Goal: Task Accomplishment & Management: Complete application form

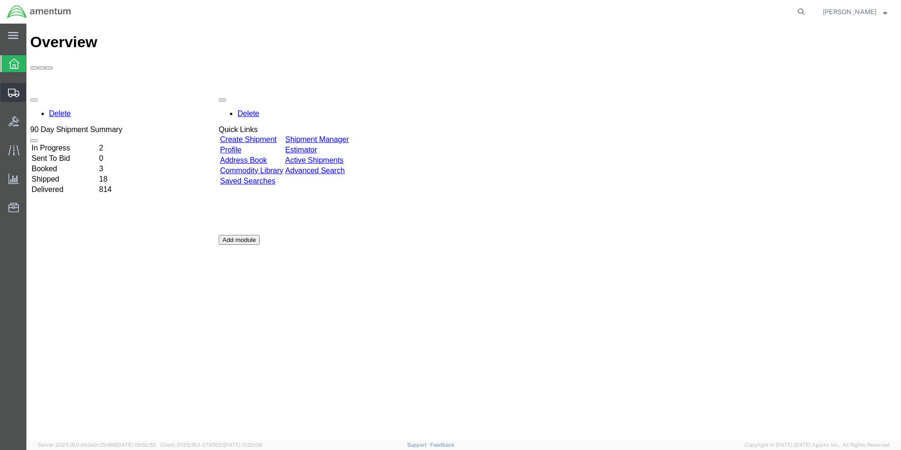
click at [0, 0] on span "Create Shipment" at bounding box center [0, 0] width 0 height 0
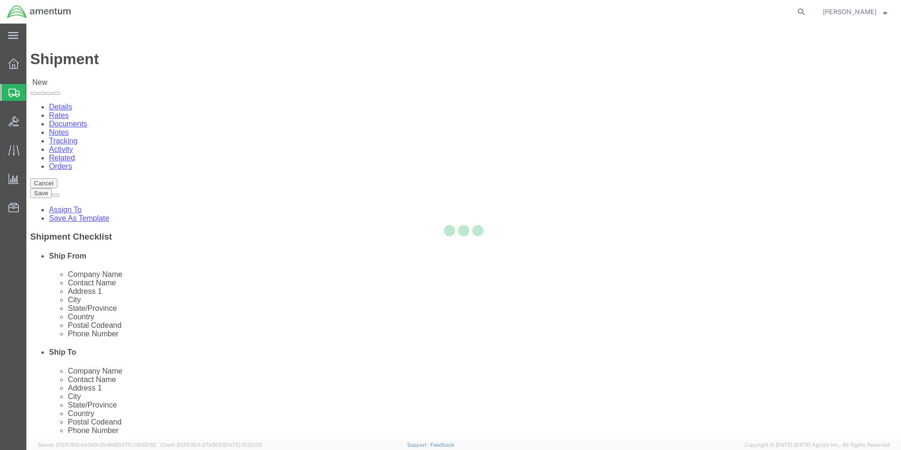
select select
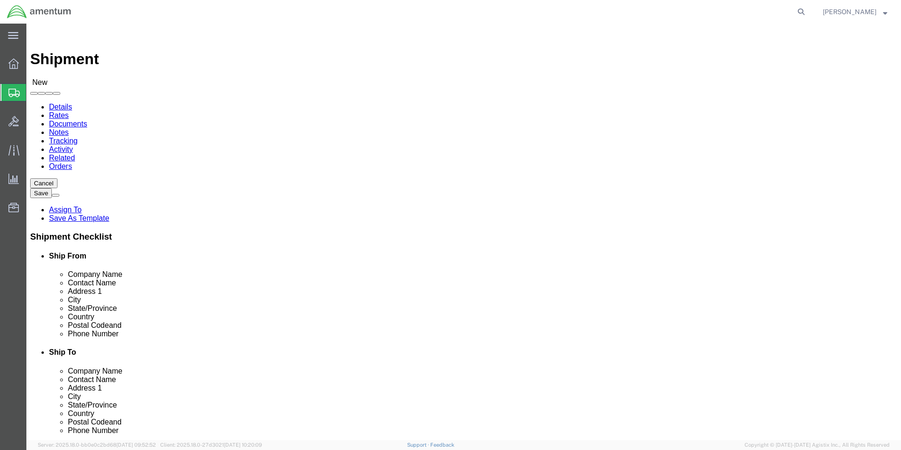
scroll to position [189, 0]
type input "cbp"
select select "49945"
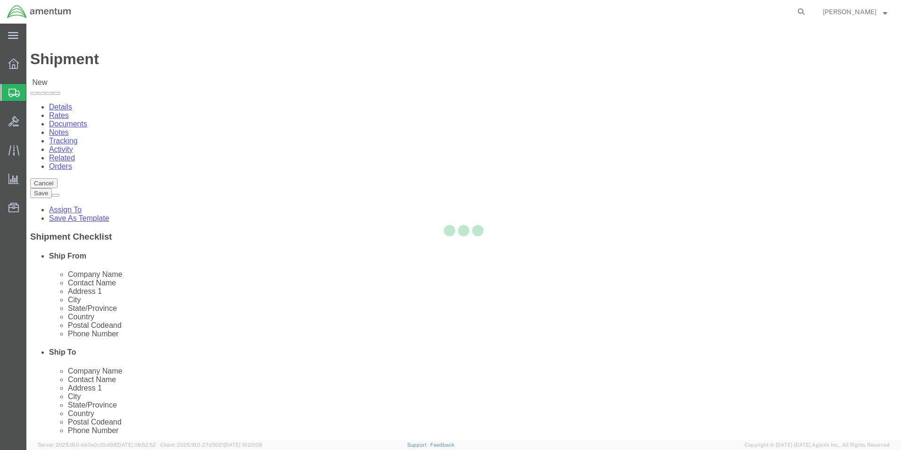
select select "[GEOGRAPHIC_DATA]"
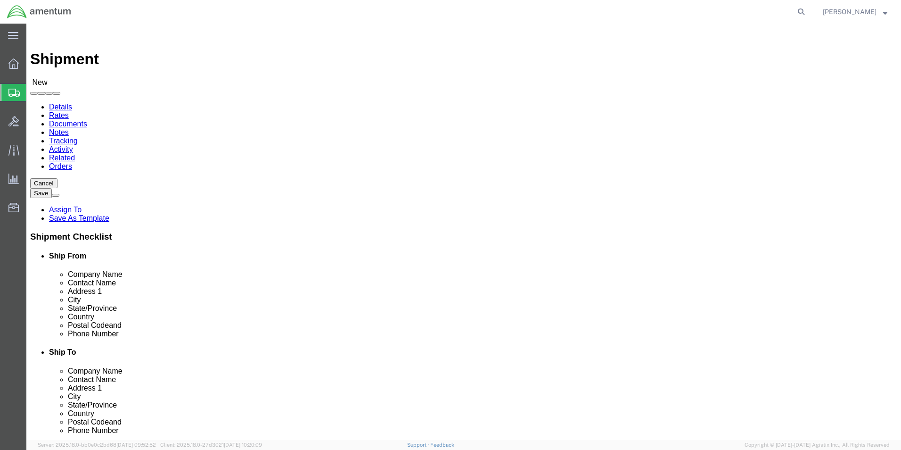
type input "c"
click input "text"
type input "CALLABS INC"
type input "[PERSON_NAME]"
click p "- CAL LABS INC - ([PERSON_NAME]) [STREET_ADDRESS][PERSON_NAME]"
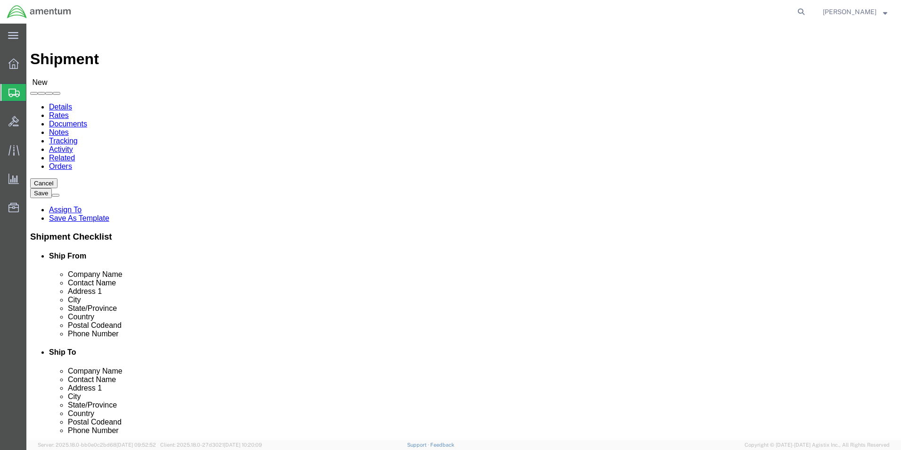
select select "[GEOGRAPHIC_DATA]"
type input "[PERSON_NAME]"
click input "text"
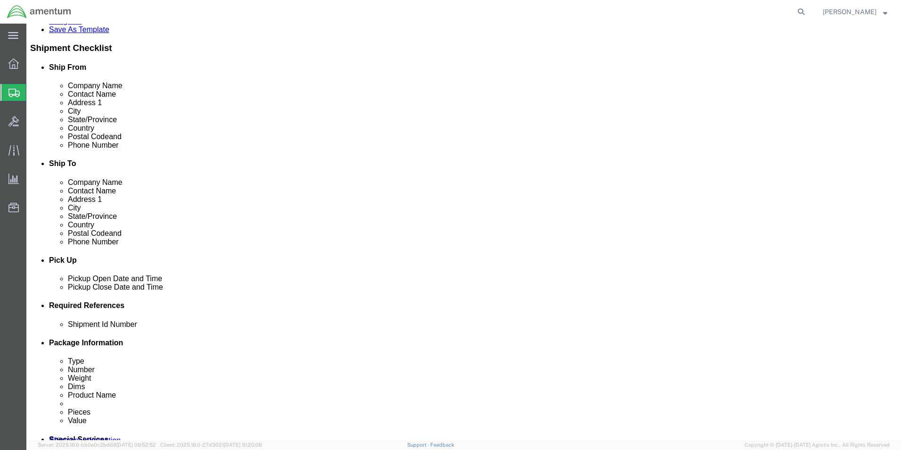
type input "[PHONE_NUMBER]"
click div "[DATE] 10:00 AM"
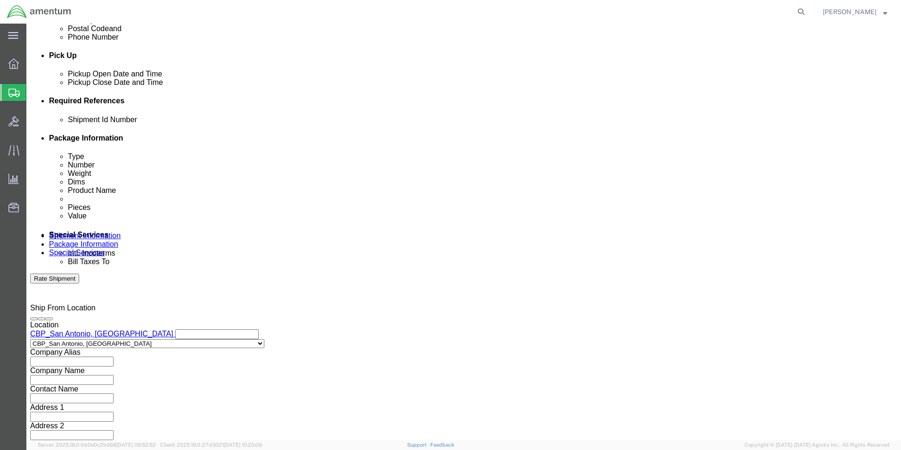
click input "3:00 AM"
type input "3:00 PM"
click button "Apply"
click button "Add reference"
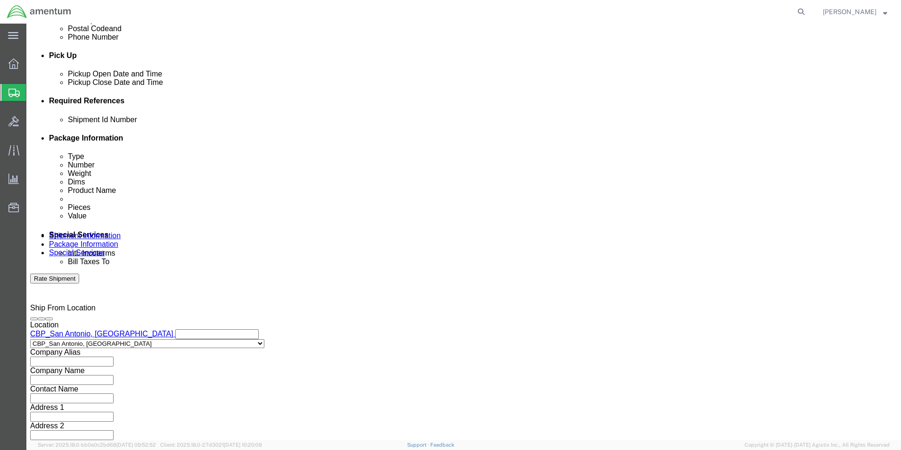
click button "Add reference"
click input "text"
type input "CBP0043720"
click div "Select Account Type Activity ID Airline Appointment Number ASN Batch Request # …"
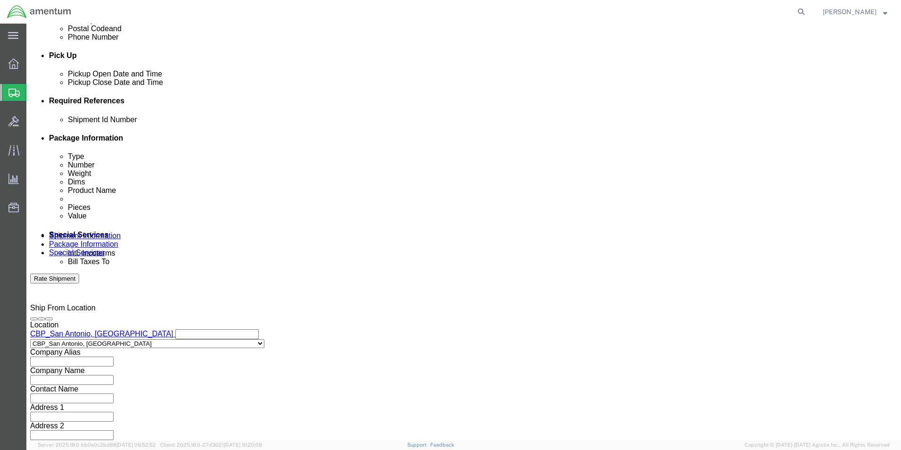
click label "Shipment Id Number"
click select "Select Account Type Activity ID Airline Appointment Number ASN Batch Request # …"
select select "CUSTREF"
click select "Select Account Type Activity ID Airline Appointment Number ASN Batch Request # …"
click input "text"
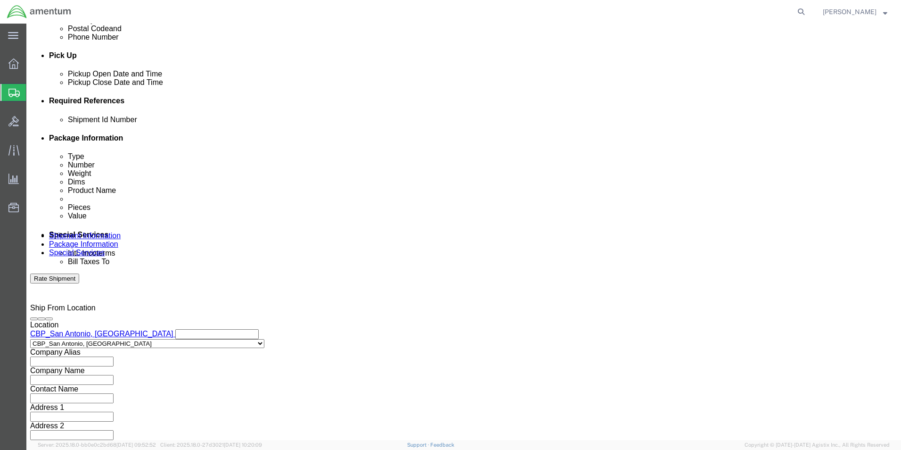
type input "CBP0043720"
click select "Select Account Type Activity ID Airline Appointment Number ASN Batch Request # …"
select select "DEPT"
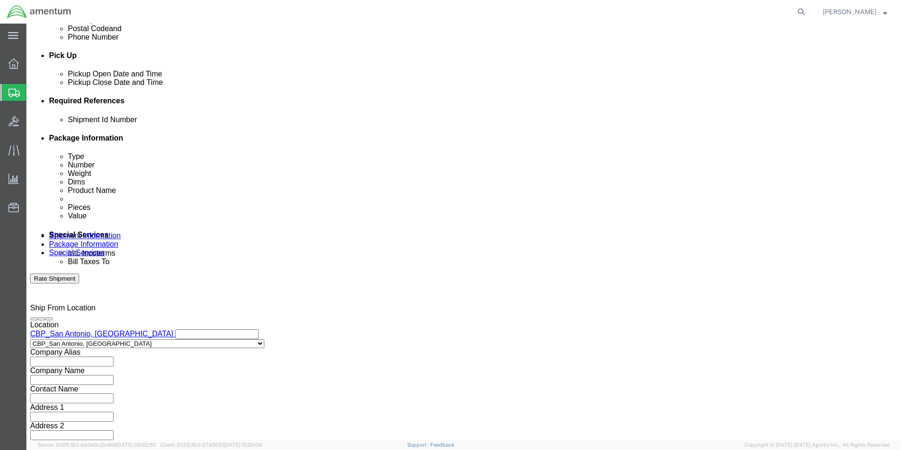
click select "Select Account Type Activity ID Airline Appointment Number ASN Batch Request # …"
click input "text"
type input "CBP"
drag, startPoint x: 509, startPoint y: 183, endPoint x: 491, endPoint y: 183, distance: 17.4
click select "Select Account Type Activity ID Airline Appointment Number ASN Batch Request # …"
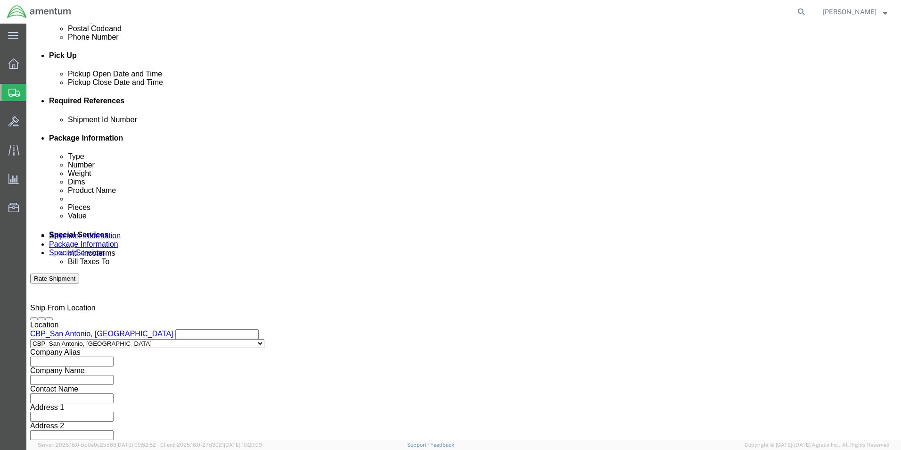
select select "PROJNUM"
click select "Select Account Type Activity ID Airline Appointment Number ASN Batch Request # …"
click input "text"
type input "6118.03.03.2219.000.WST.0000"
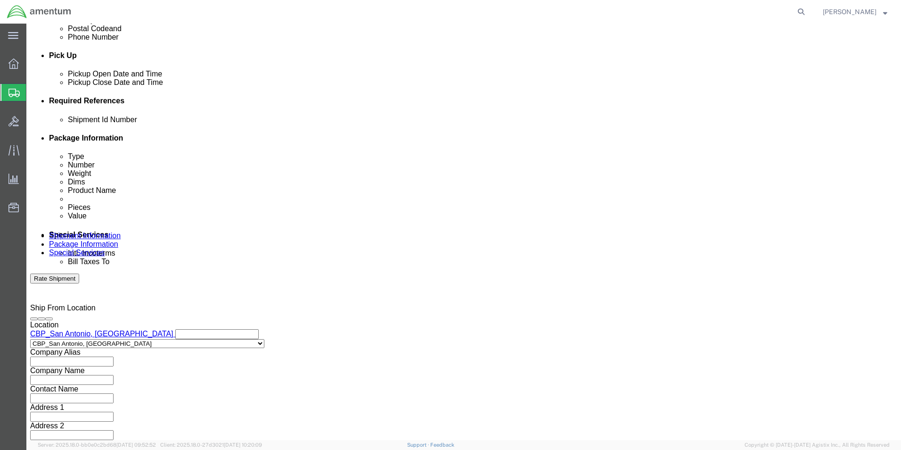
click select "Select Air Less than Truckload Multi-Leg Ocean Freight Rail Small Parcel Truckl…"
select select "SMAL"
click select "Select Air Less than Truckload Multi-Leg Ocean Freight Rail Small Parcel Truckl…"
click button "Continue"
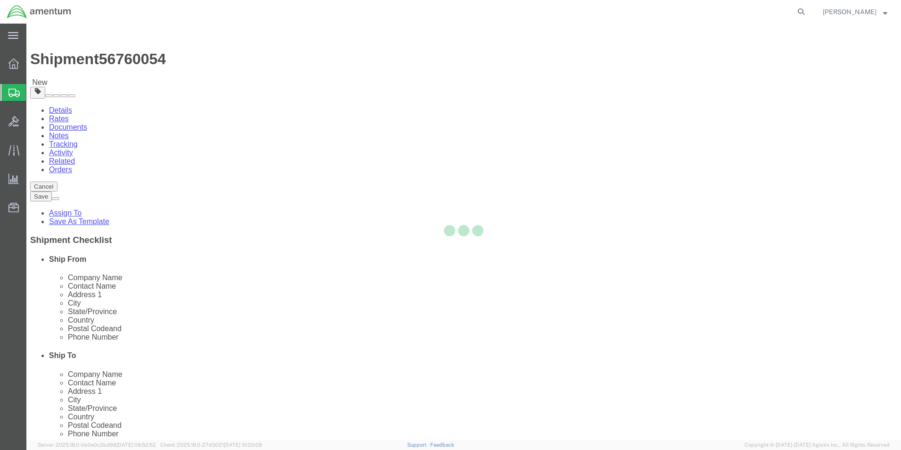
select select "YRPK"
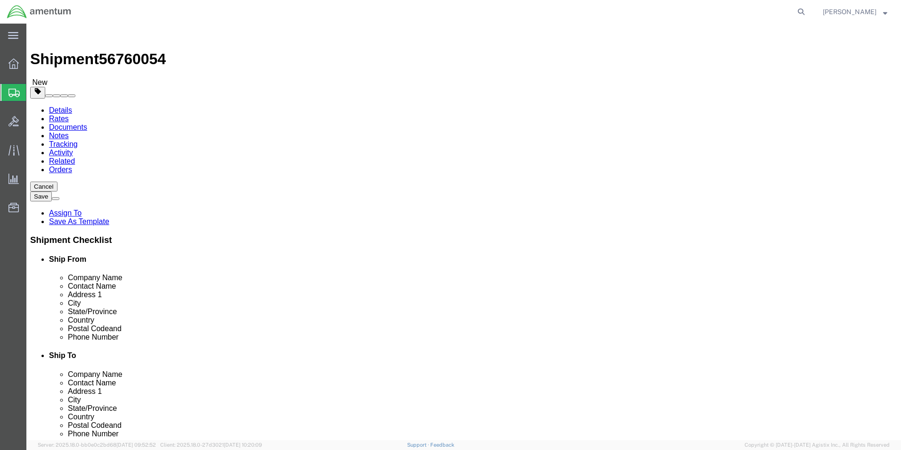
click input "text"
type input "1"
type input "20"
type input "12"
type input "8"
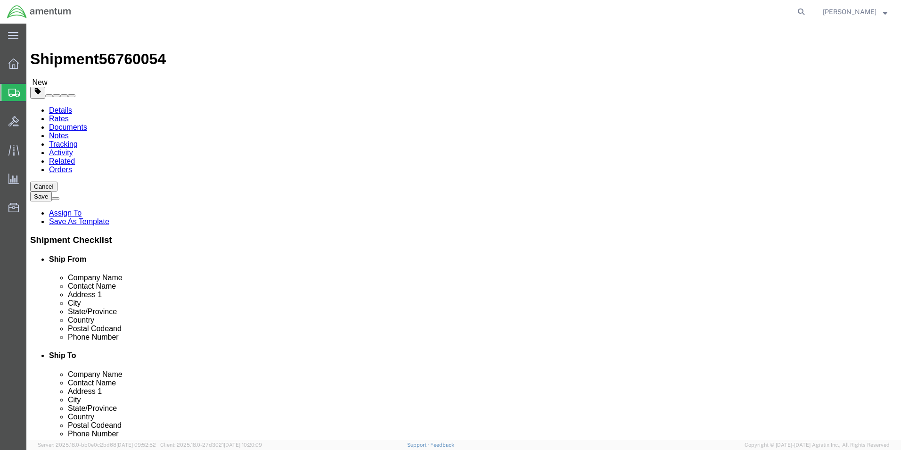
drag, startPoint x: 153, startPoint y: 218, endPoint x: 121, endPoint y: 217, distance: 32.1
click div "0.00 Select kgs lbs"
type input "7.8"
click span
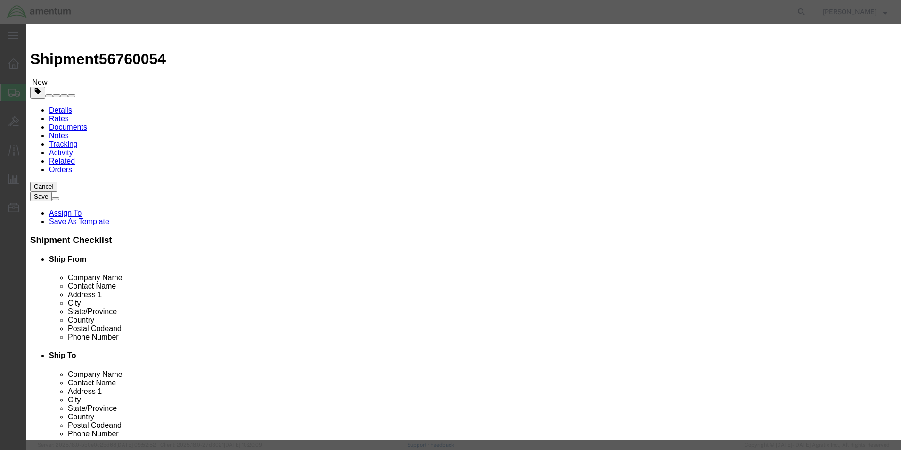
click input "text"
type input "TORQUE WRENCH PN 2011MRMH SN 0799500175"
drag, startPoint x: 264, startPoint y: 91, endPoint x: 248, endPoint y: 90, distance: 15.6
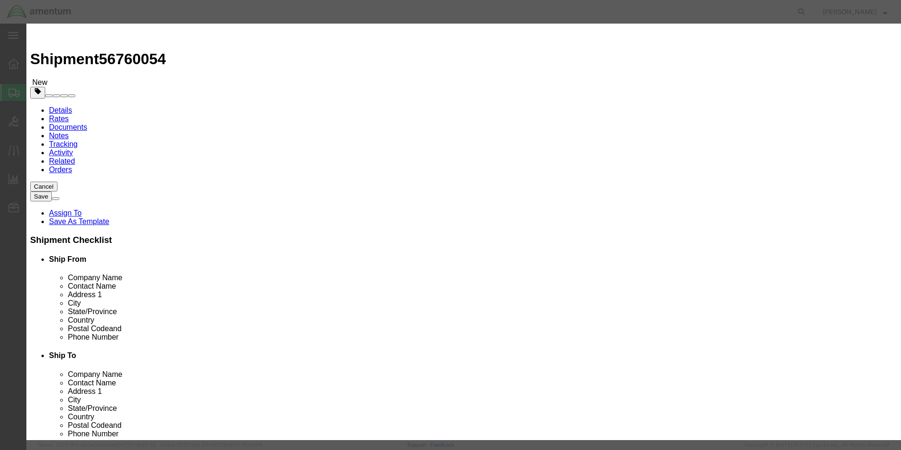
click div "Pieces 0 Select Bag Barrels 100Board Feet Bottle Box Blister Pack Carats Can Ca…"
type input "1"
click input "text"
type input "0"
type input "1000.00"
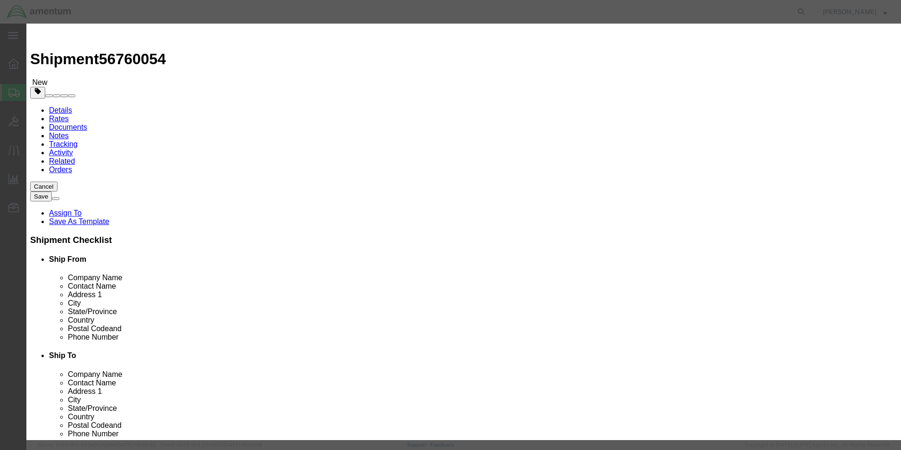
click button "Save & Close"
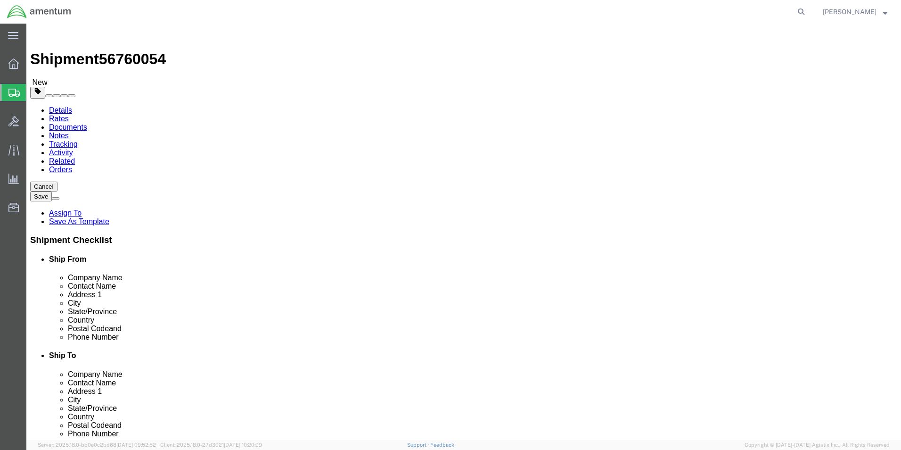
click dd "1000.00 USD"
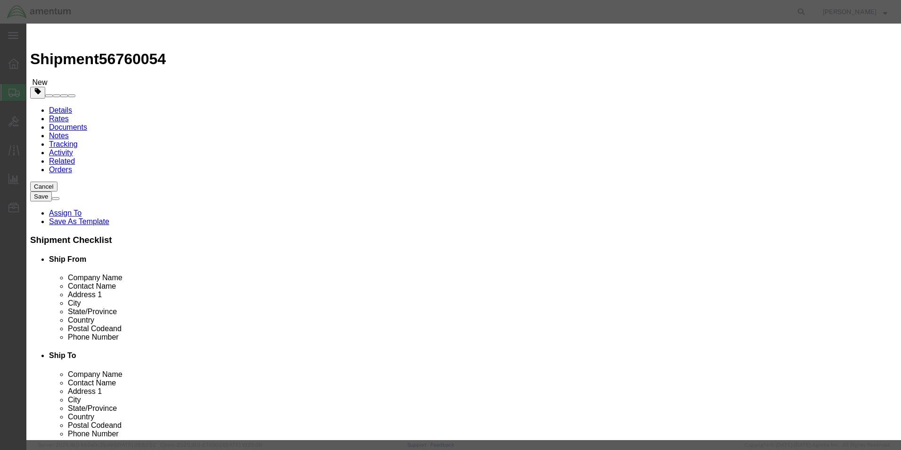
drag, startPoint x: 300, startPoint y: 91, endPoint x: 266, endPoint y: 93, distance: 34.4
click div "Pieces 1.00 Select Bag Barrels 100Board Feet Bottle Box Blister Pack Carats Can…"
drag, startPoint x: 313, startPoint y: 92, endPoint x: 268, endPoint y: 96, distance: 44.9
click div "700.00"
type input "6"
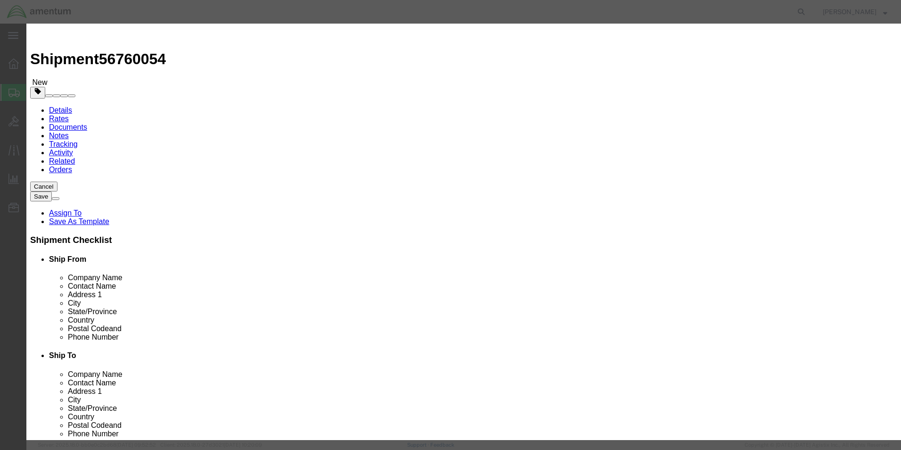
drag, startPoint x: 322, startPoint y: 108, endPoint x: 252, endPoint y: 119, distance: 70.6
click div "Product Name TORQUE WRENCH PN 2011MRMH SN 0799500175 Pieces 6 Select Bag Barrel…"
type input "4"
type input "100.00"
click div "Product Name TORQUE WRENCH PN 2011MRMH SN 0799500175 Pieces 6 Select Bag Barrel…"
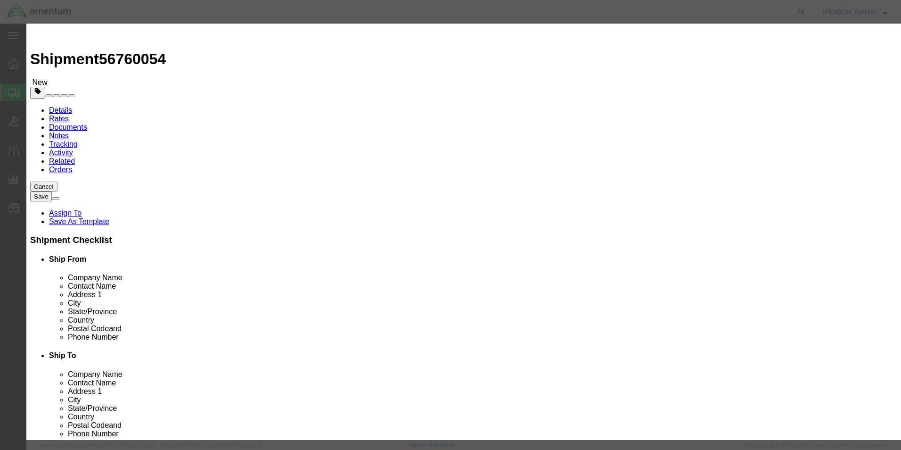
click button "Save & Close"
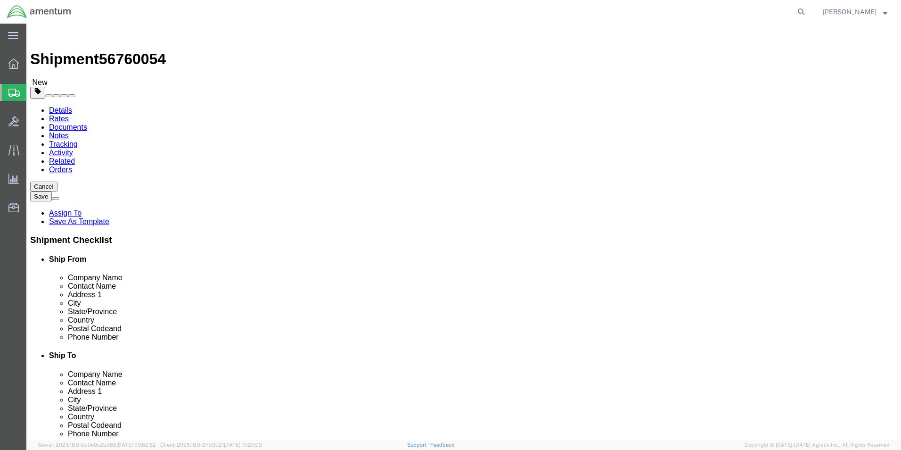
click button "Continue"
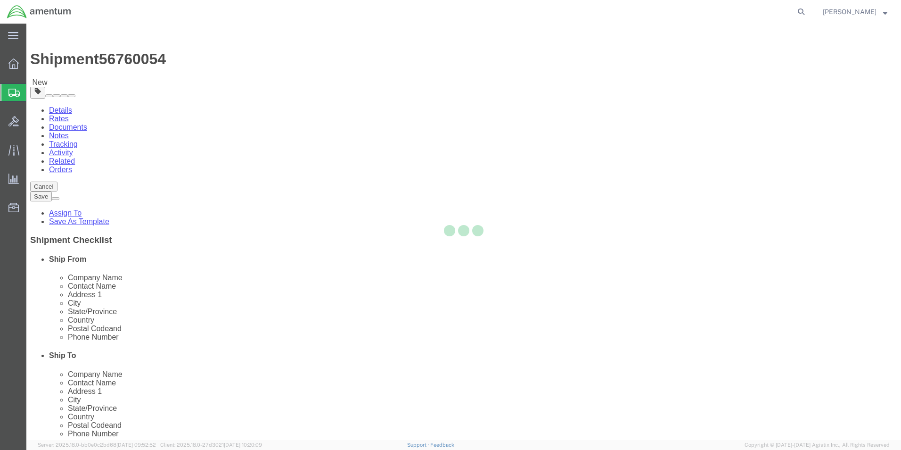
select select
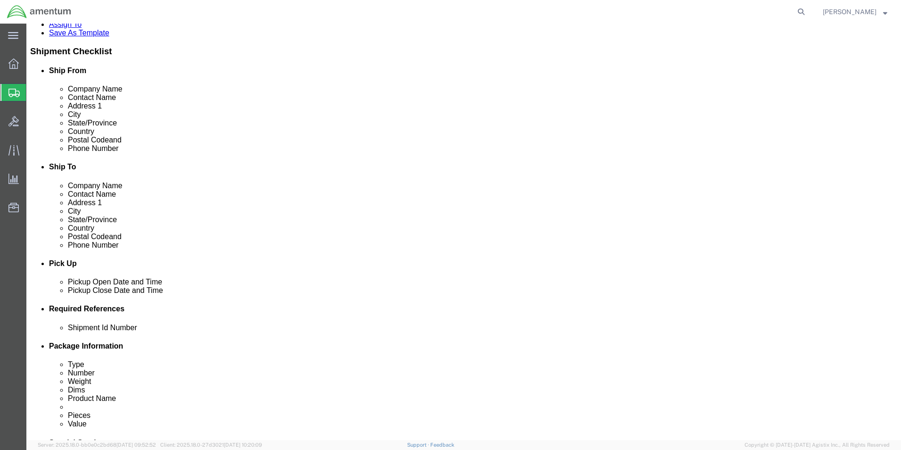
scroll to position [377, 0]
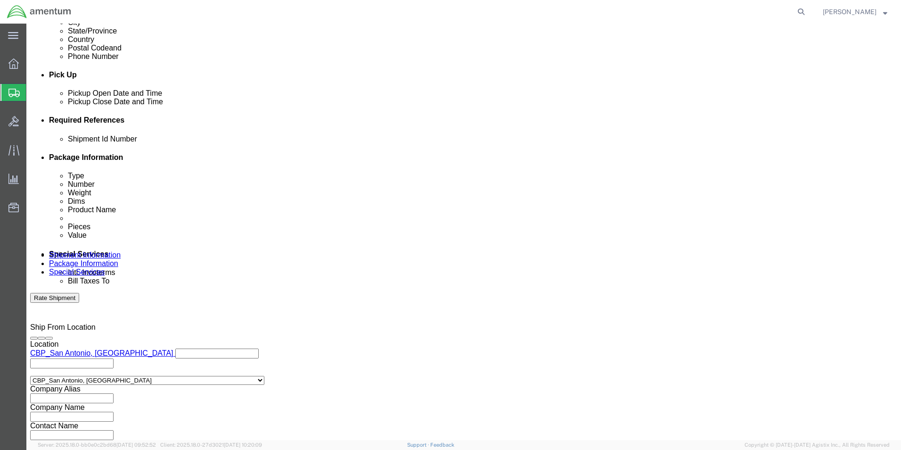
click button "Rate Shipment"
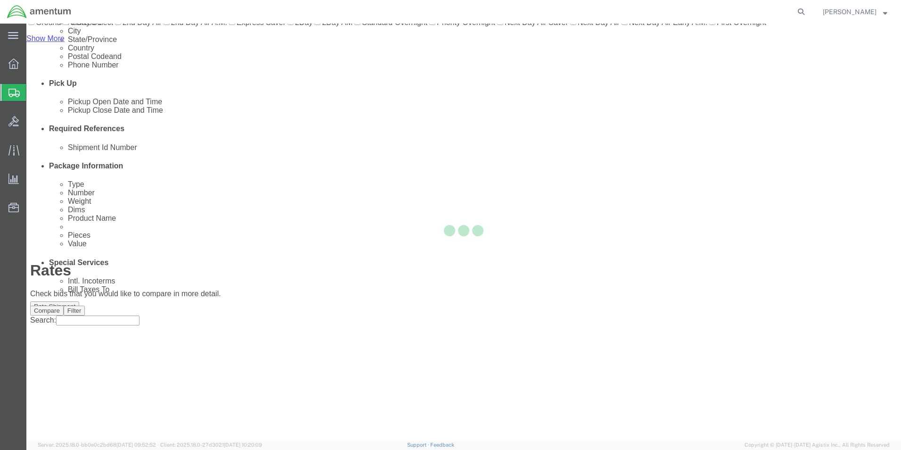
scroll to position [20, 0]
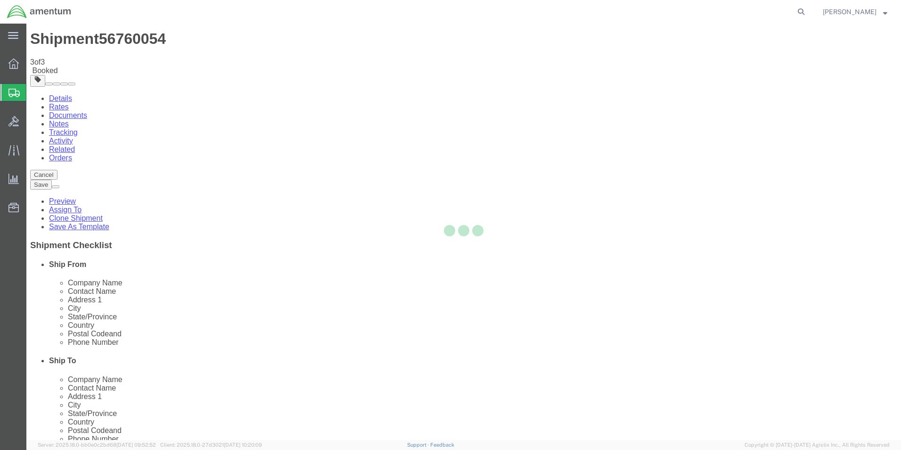
scroll to position [0, 0]
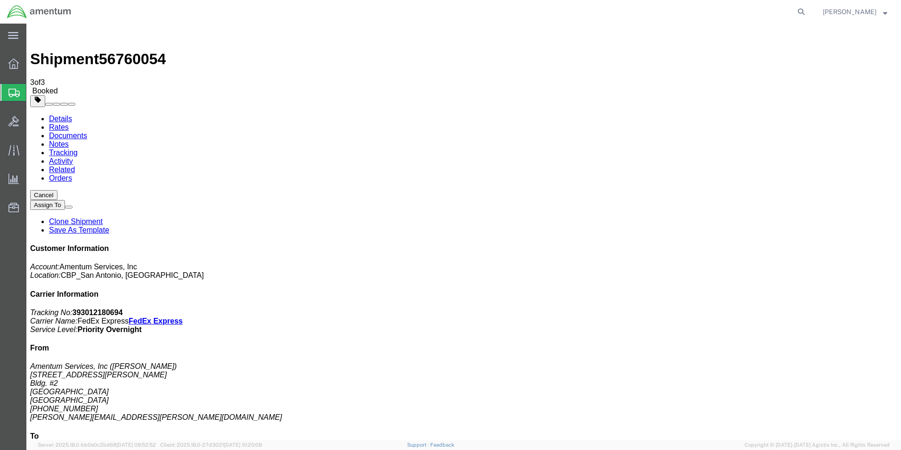
click at [66, 115] on link "Details" at bounding box center [60, 119] width 23 height 8
click link "Schedule pickup request"
